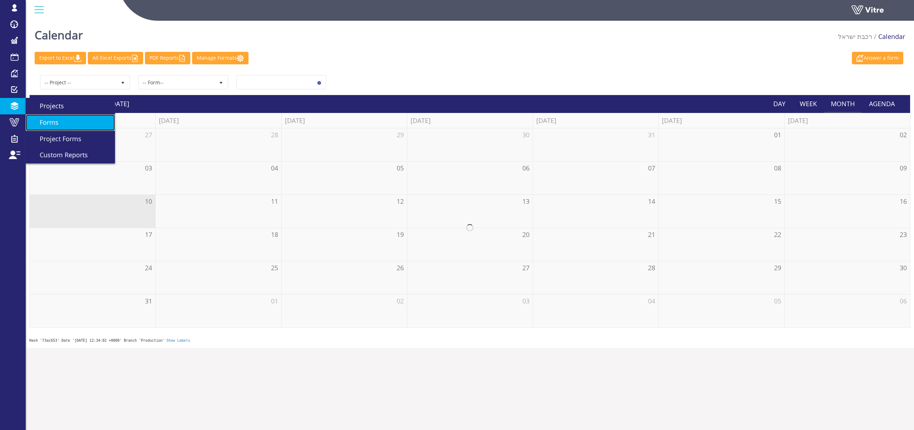
click at [63, 124] on link "Forms" at bounding box center [70, 122] width 89 height 16
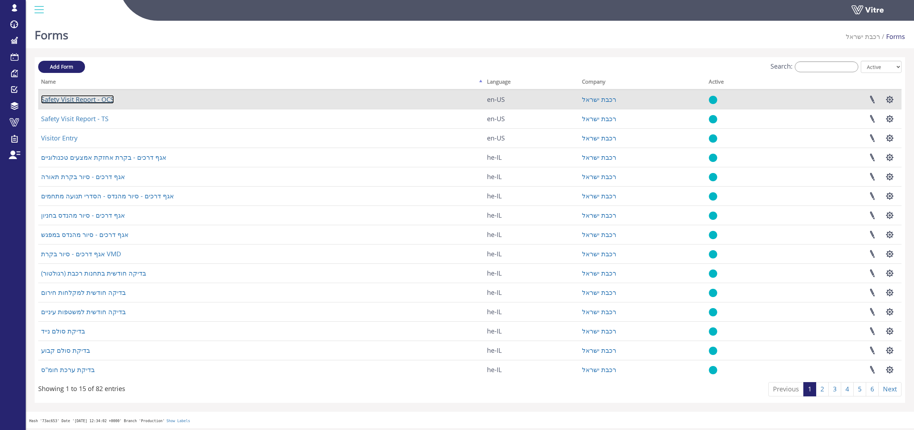
click at [100, 99] on link "Safety Visit Report - OCS" at bounding box center [77, 99] width 73 height 9
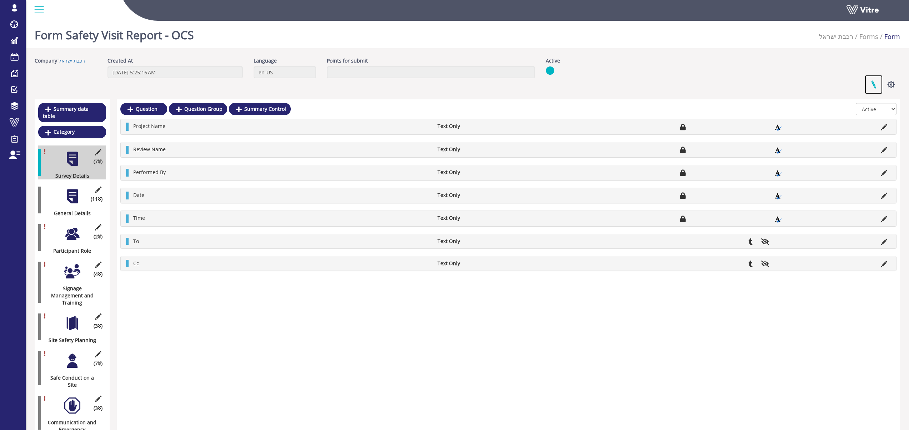
click at [874, 84] on link at bounding box center [874, 84] width 18 height 19
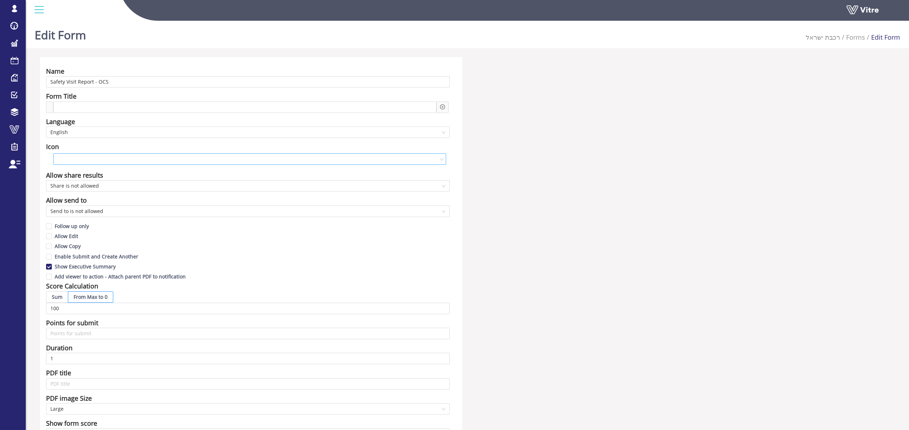
click at [72, 156] on input "search" at bounding box center [247, 159] width 379 height 11
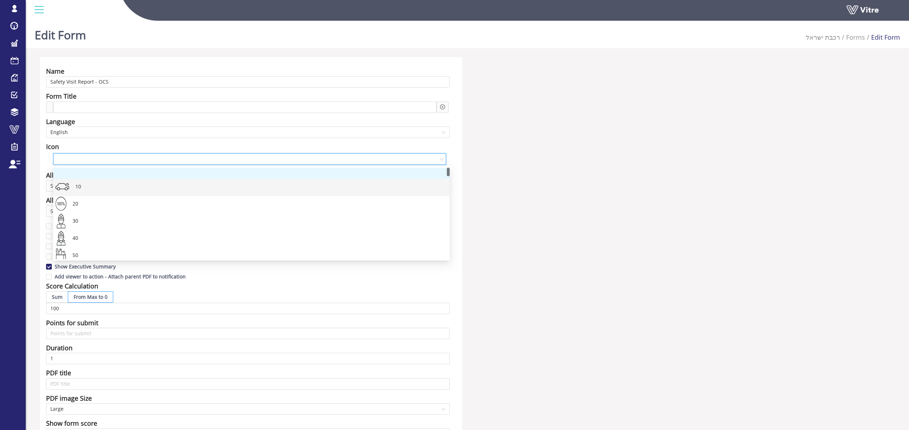
drag, startPoint x: 448, startPoint y: 175, endPoint x: 454, endPoint y: 150, distance: 25.6
click at [452, 154] on body "[EMAIL_ADDRESS][DOMAIN_NAME] Profile Notification Change Company English Englis…" at bounding box center [454, 233] width 909 height 430
click at [556, 113] on div "Name Safety Visit Report - OCS Form Title Language English Icon Allow share res…" at bounding box center [467, 320] width 865 height 526
